Goal: Check status: Check status

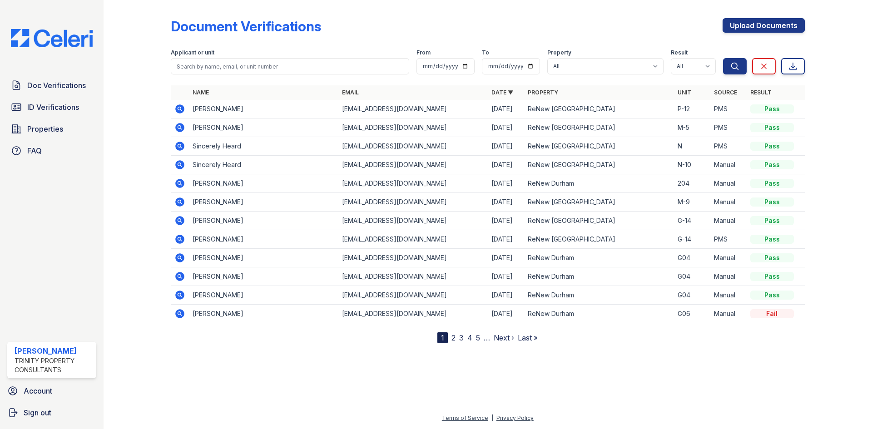
click at [764, 315] on div "Fail" at bounding box center [772, 313] width 44 height 9
click at [263, 315] on td "[PERSON_NAME]" at bounding box center [263, 314] width 149 height 19
click at [519, 338] on link "Last »" at bounding box center [527, 337] width 20 height 9
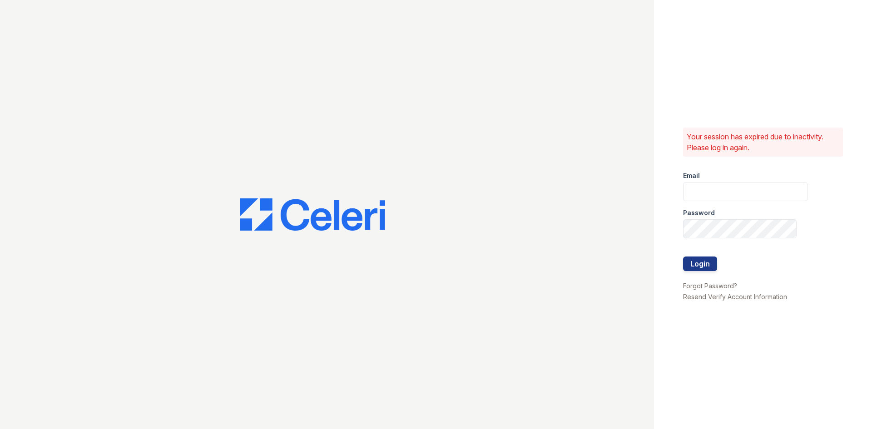
click at [733, 202] on div "Password" at bounding box center [745, 210] width 124 height 18
click at [733, 191] on input "email" at bounding box center [745, 191] width 124 height 19
type input "[EMAIL_ADDRESS][DOMAIN_NAME]"
click at [683, 256] on button "Login" at bounding box center [700, 263] width 34 height 15
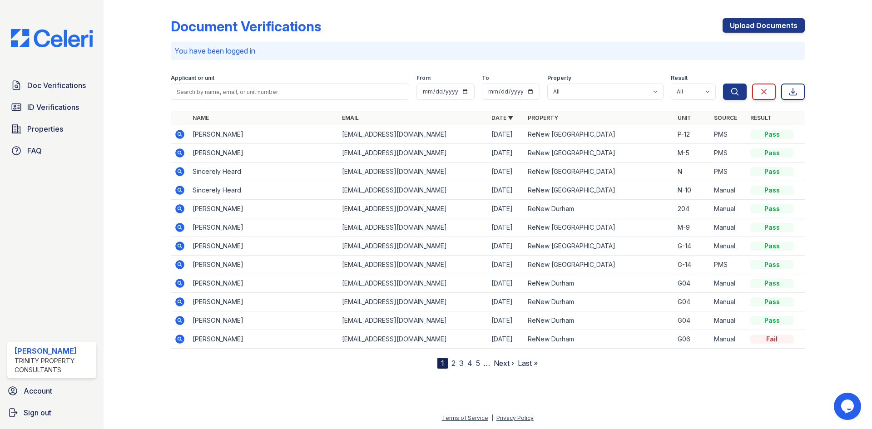
click at [522, 364] on link "Last »" at bounding box center [527, 363] width 20 height 9
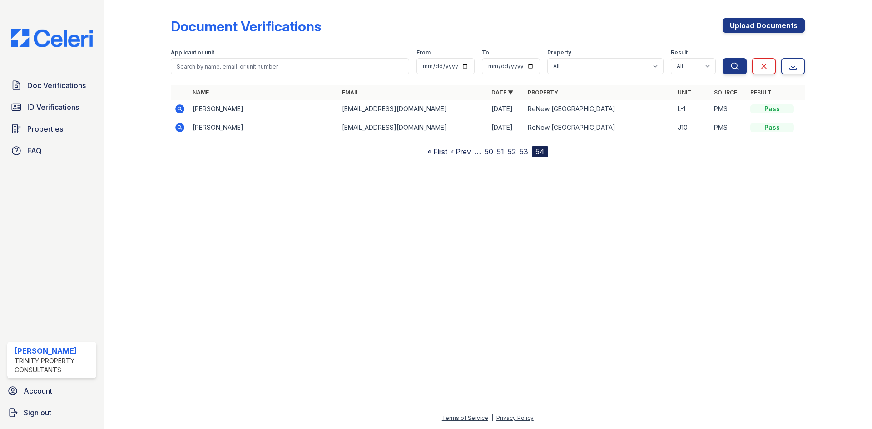
click at [434, 152] on link "« First" at bounding box center [437, 151] width 20 height 9
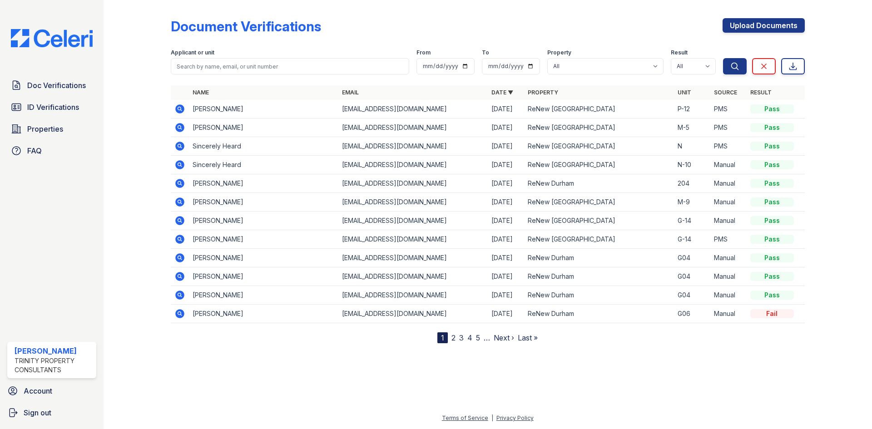
click at [495, 340] on link "Next ›" at bounding box center [503, 337] width 20 height 9
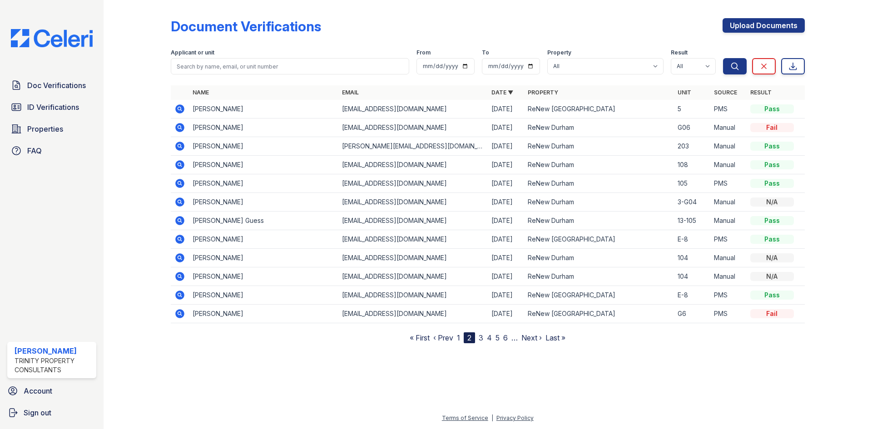
click at [480, 337] on link "3" at bounding box center [480, 337] width 5 height 9
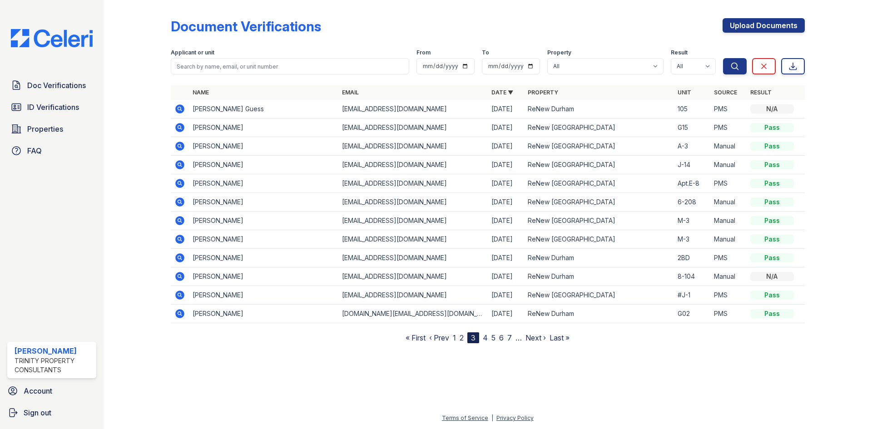
click at [485, 336] on link "4" at bounding box center [485, 337] width 5 height 9
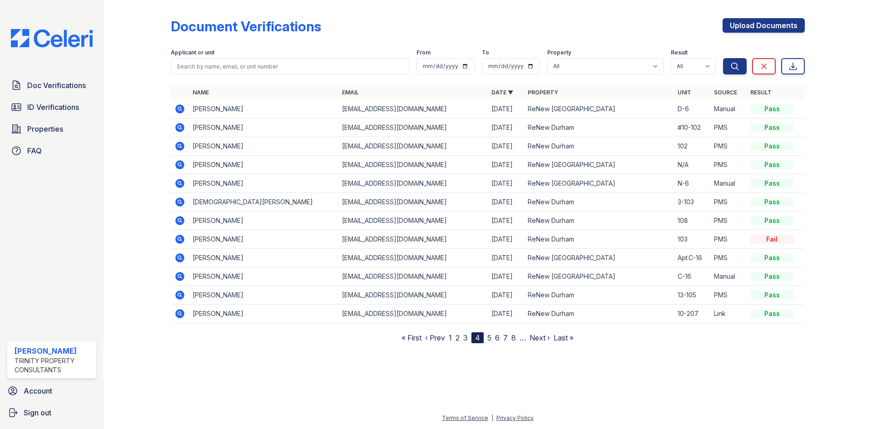
click at [490, 337] on link "5" at bounding box center [489, 337] width 4 height 9
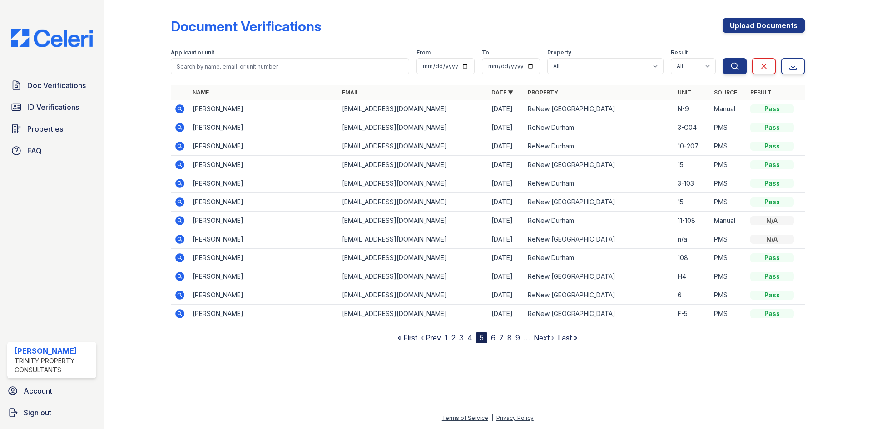
click at [495, 338] on link "6" at bounding box center [493, 337] width 5 height 9
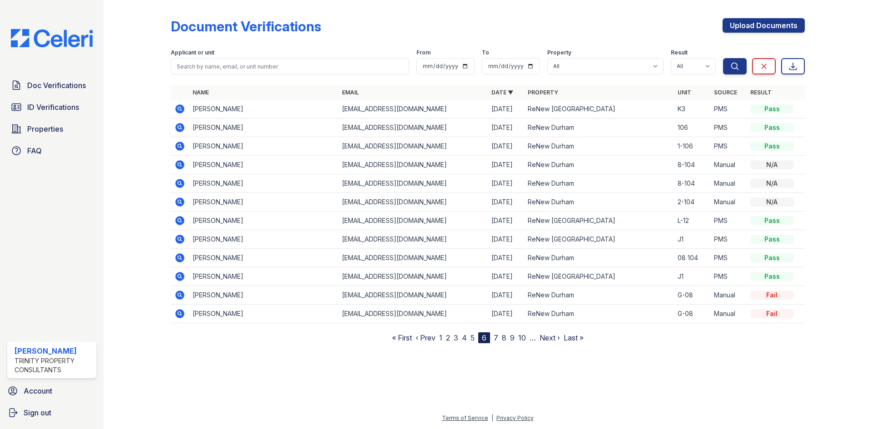
click at [496, 342] on link "7" at bounding box center [495, 337] width 5 height 9
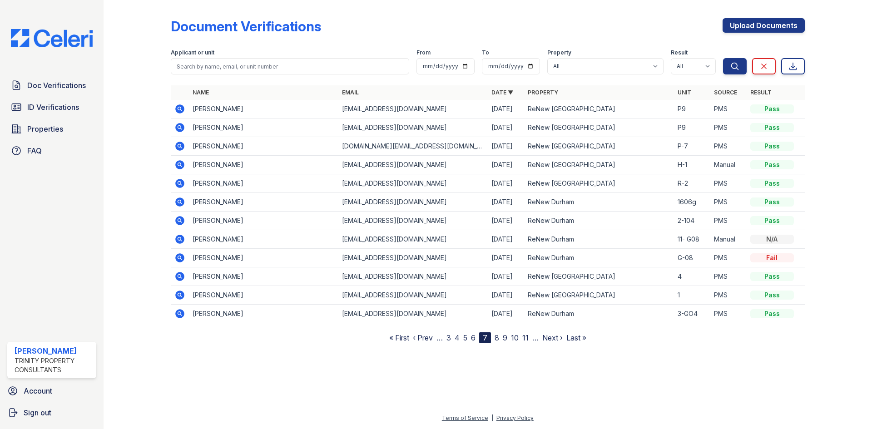
click at [394, 339] on link "« First" at bounding box center [399, 337] width 20 height 9
